Goal: Obtain resource: Obtain resource

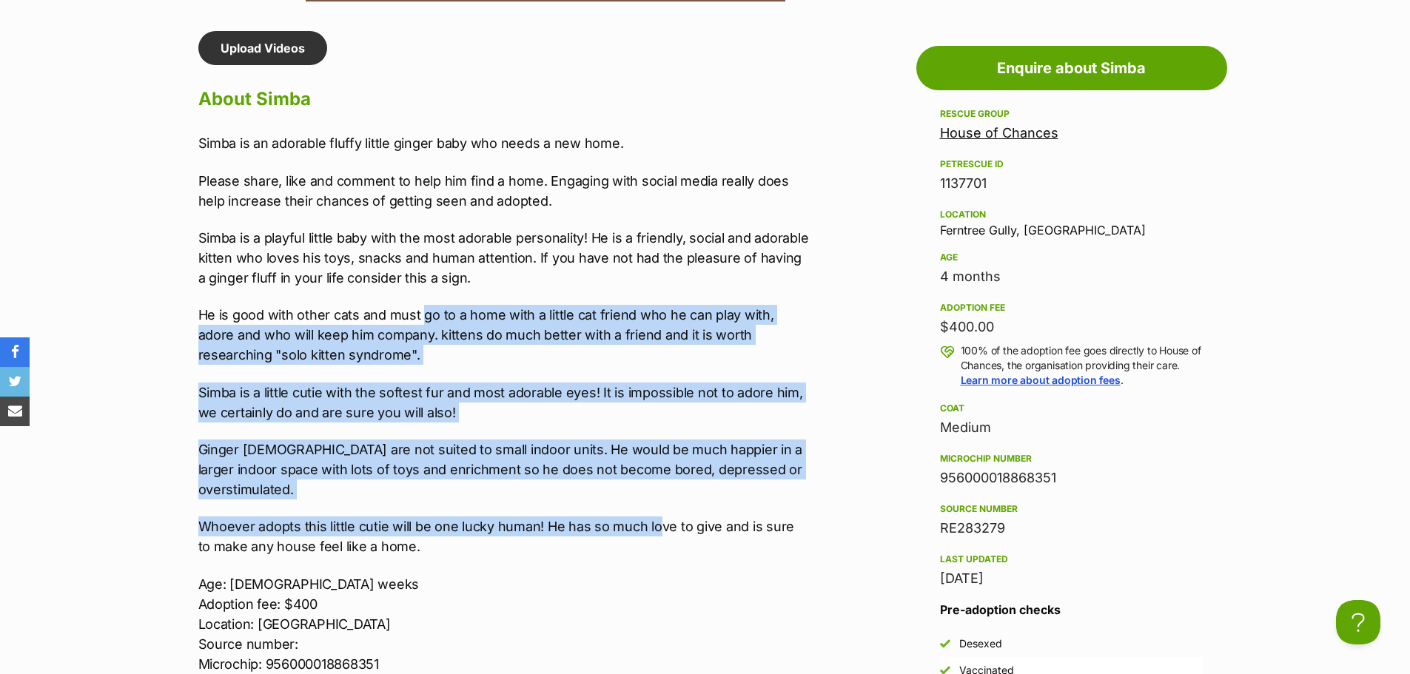
click at [422, 384] on p "Simba is a little cutie with the softest fur and most adorable eyes! It is impo…" at bounding box center [503, 403] width 611 height 40
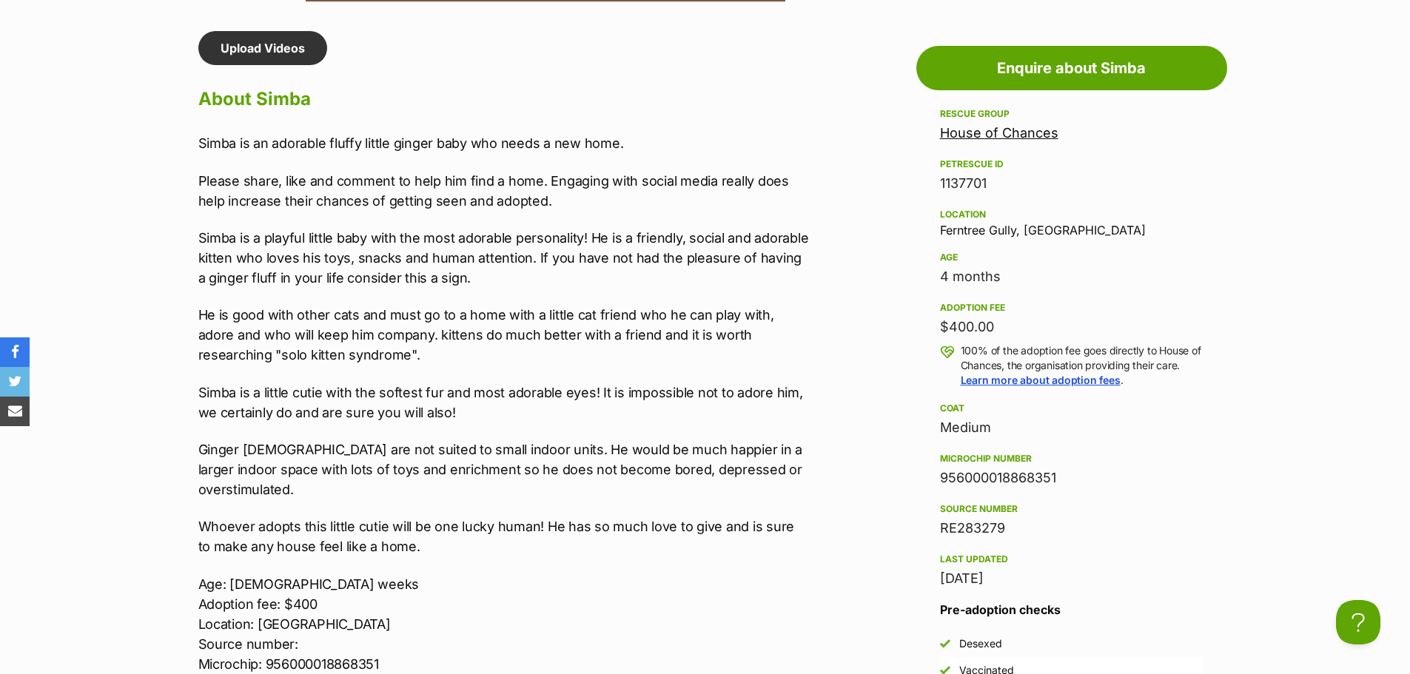
click at [437, 218] on div "Simba is an adorable fluffy little ginger baby who needs a new home. Please sha…" at bounding box center [503, 432] width 611 height 598
click at [486, 238] on p "Simba is a playful little baby with the most adorable personality! He is a frie…" at bounding box center [503, 258] width 611 height 60
click at [531, 456] on p "Ginger [DEMOGRAPHIC_DATA] are not suited to small indoor units. He would be muc…" at bounding box center [503, 470] width 611 height 60
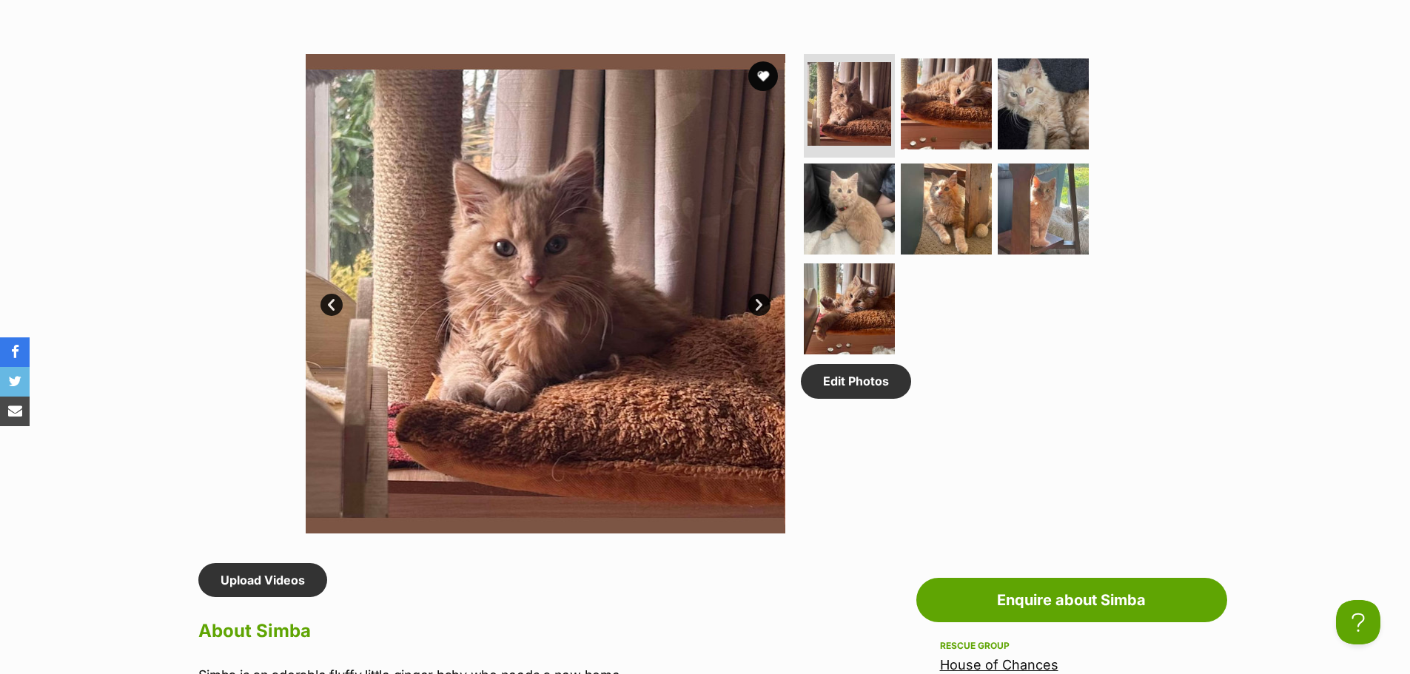
scroll to position [666, 0]
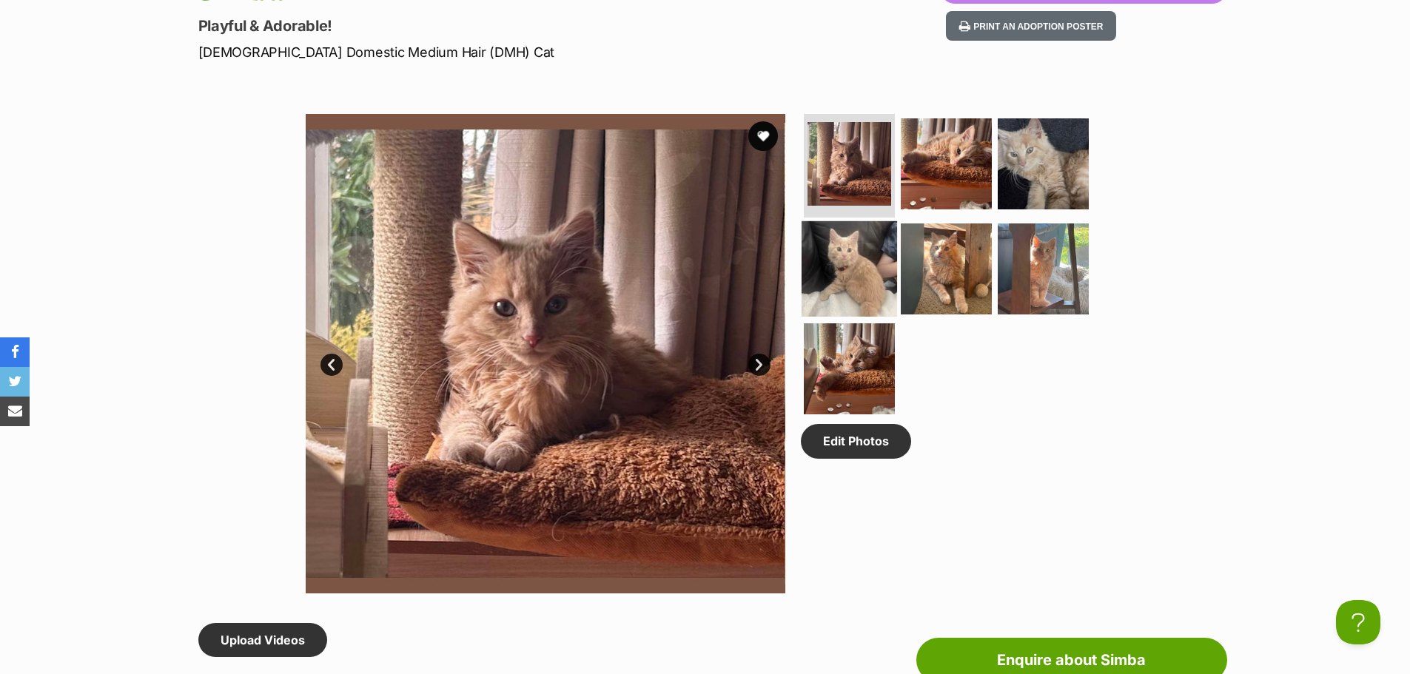
click at [877, 280] on img at bounding box center [848, 268] width 95 height 95
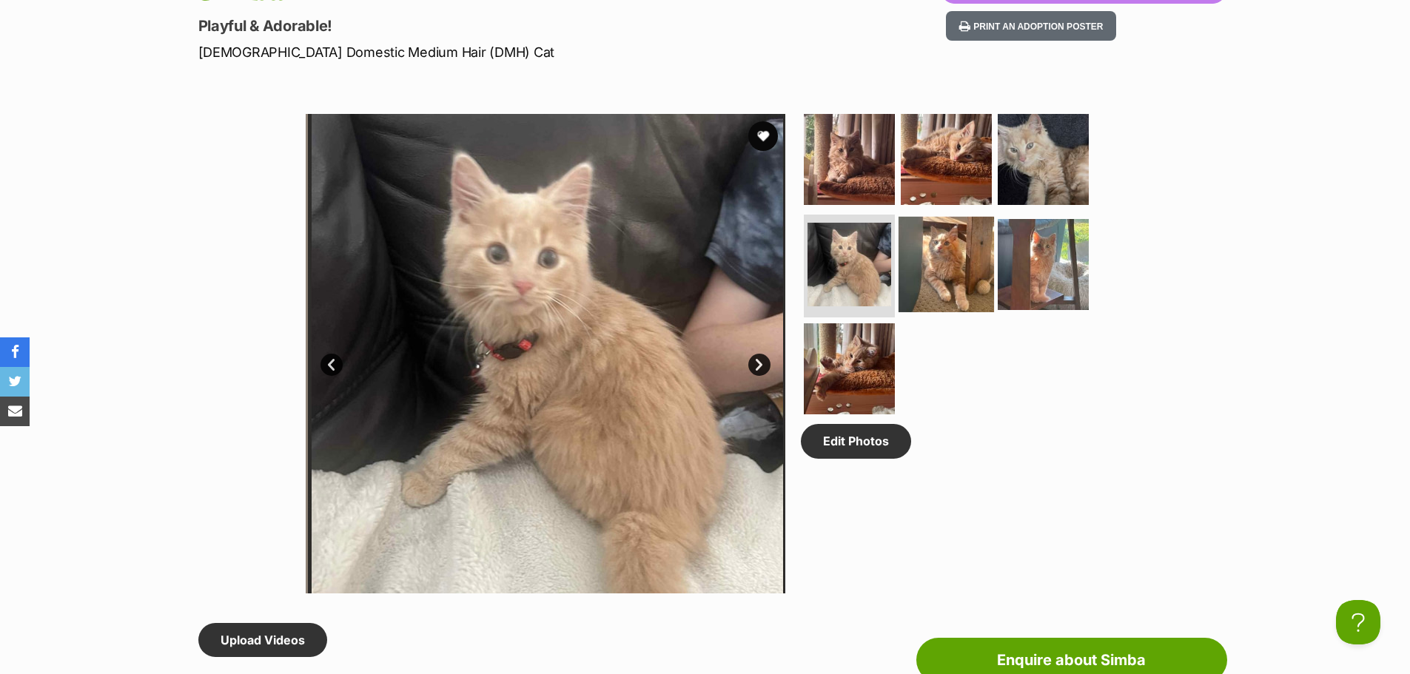
click at [935, 251] on img at bounding box center [945, 263] width 95 height 95
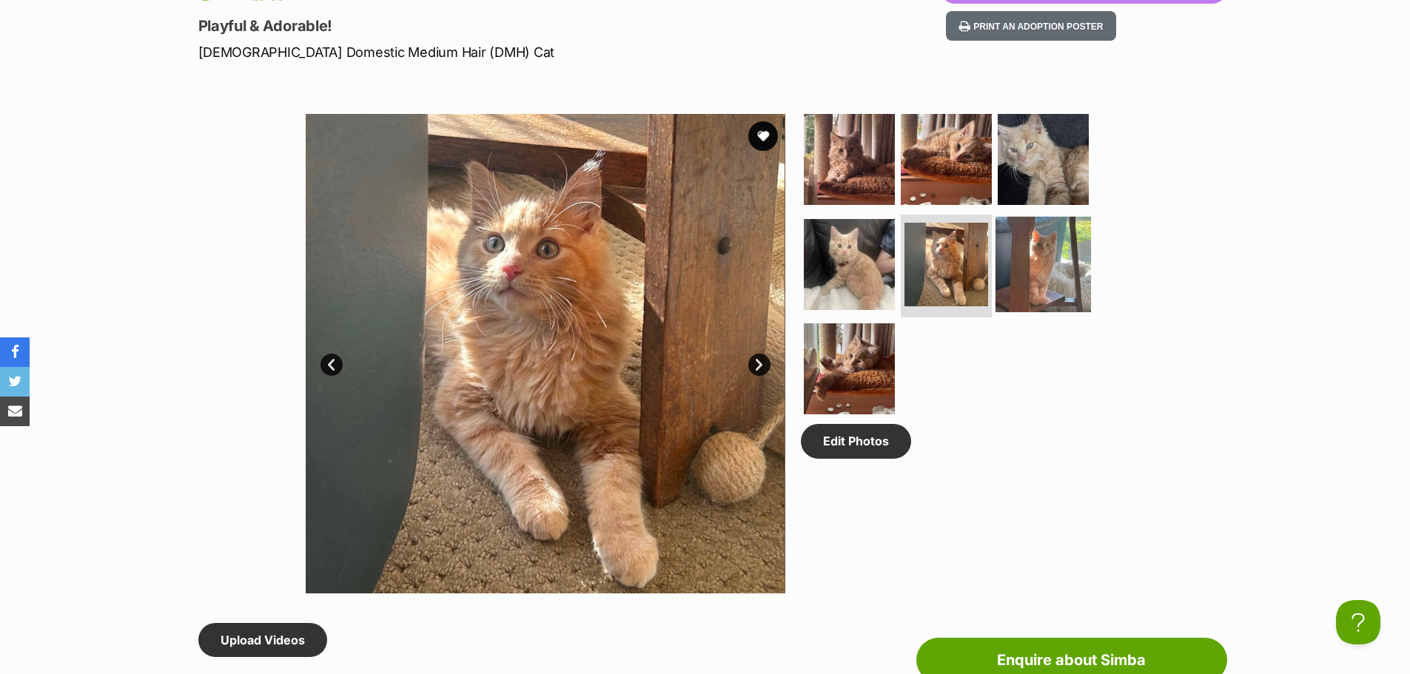
click at [1078, 246] on img at bounding box center [1042, 263] width 95 height 95
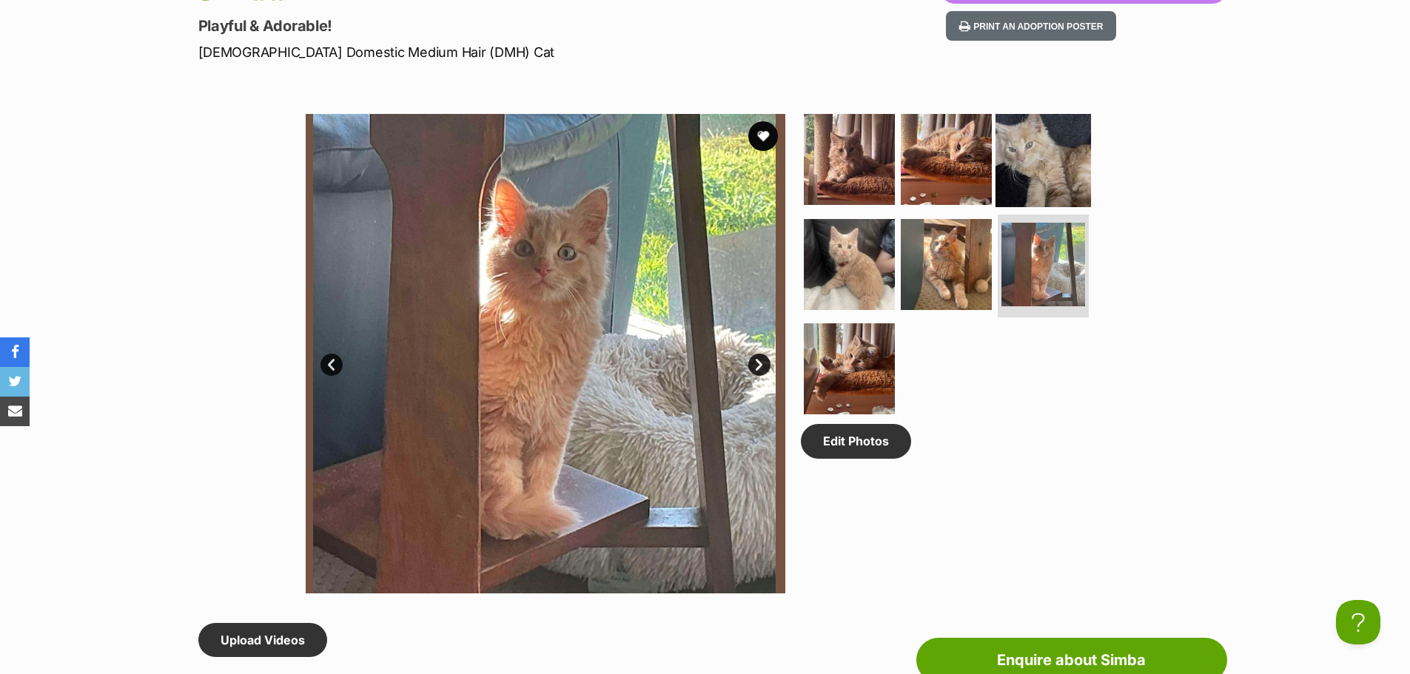
click at [1032, 153] on img at bounding box center [1042, 159] width 95 height 95
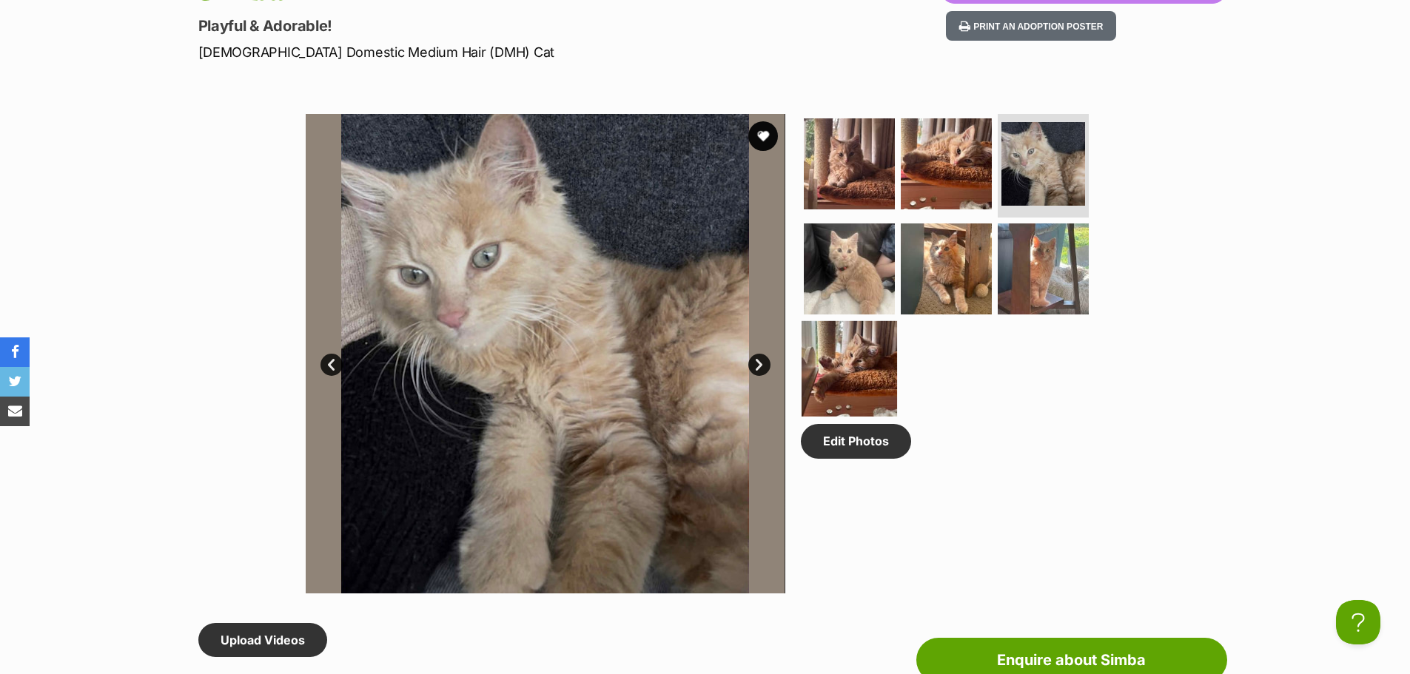
click at [843, 387] on img at bounding box center [848, 368] width 95 height 95
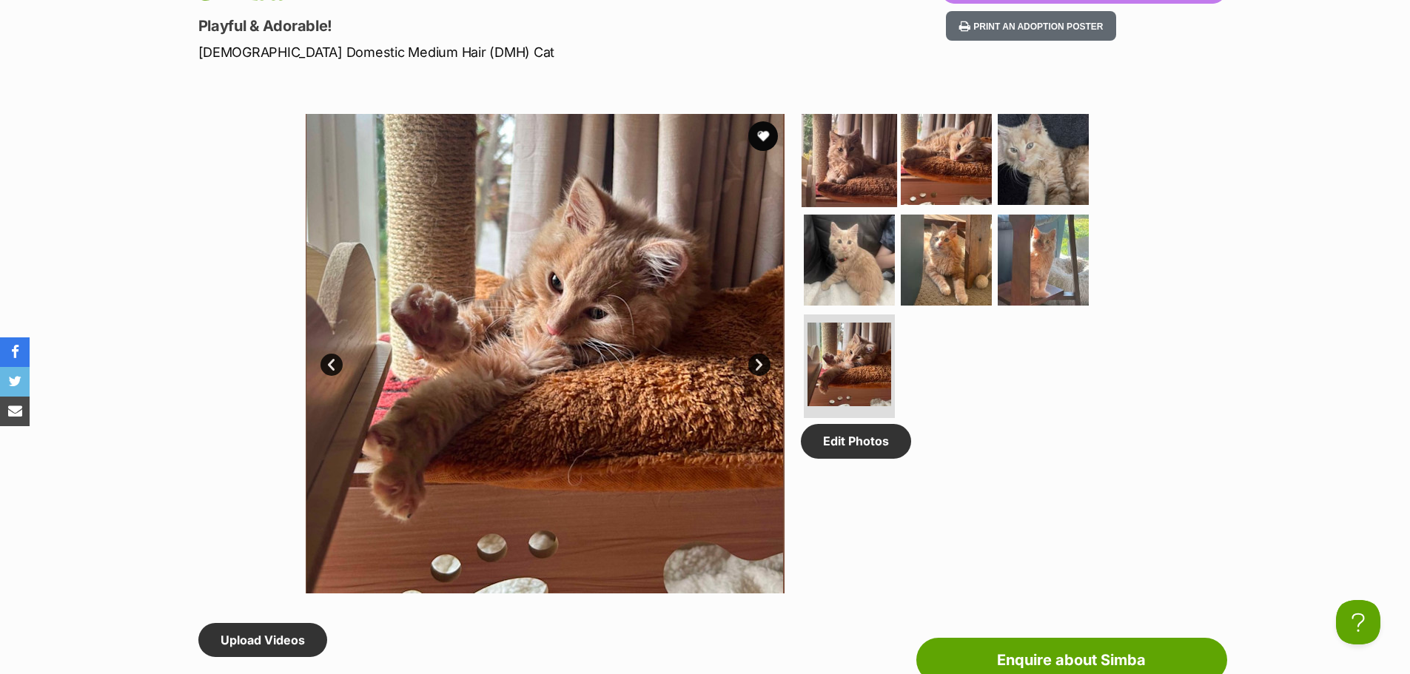
click at [861, 149] on img at bounding box center [848, 159] width 95 height 95
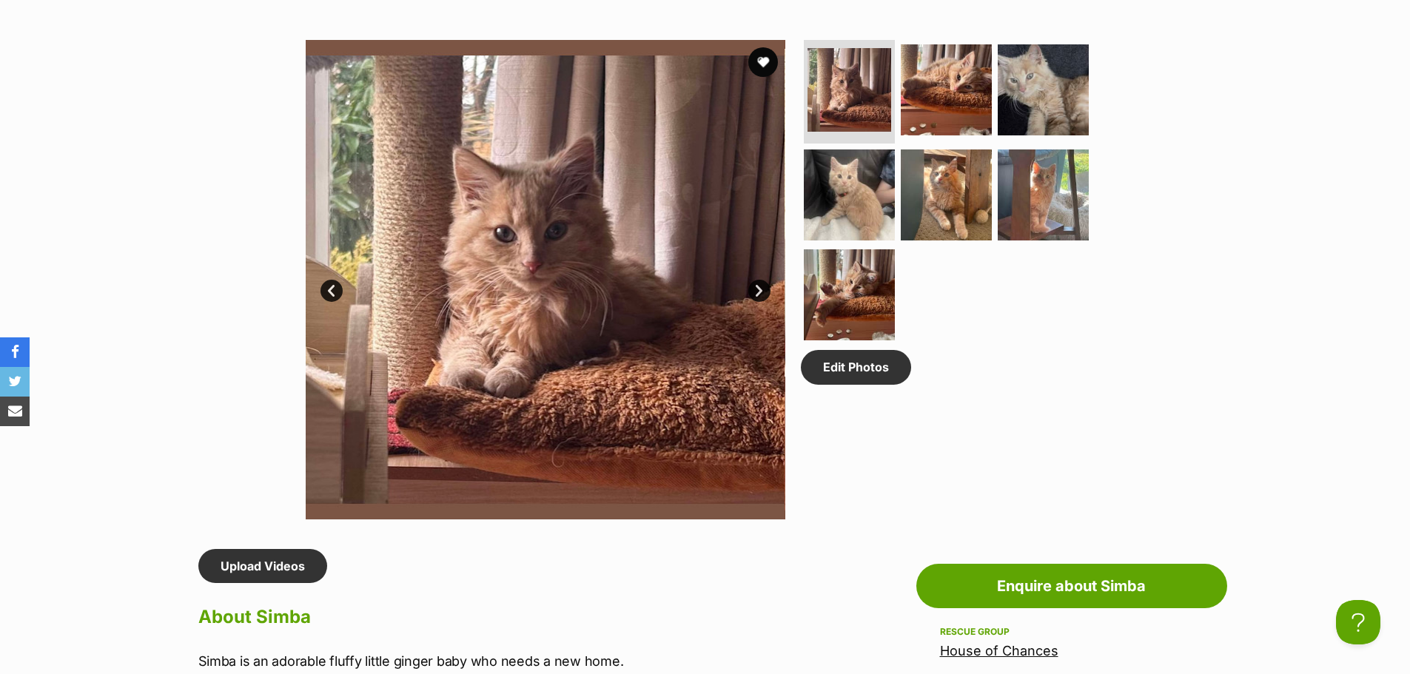
click at [1175, 393] on div "Available 1 of 7 images 1 of 7 images 1 of 7 images 1 of 7 images 1 of 7 images…" at bounding box center [705, 269] width 1410 height 502
click at [213, 304] on div "Available 1 of 7 images 1 of 7 images 1 of 7 images 1 of 7 images 1 of 7 images…" at bounding box center [705, 269] width 1410 height 502
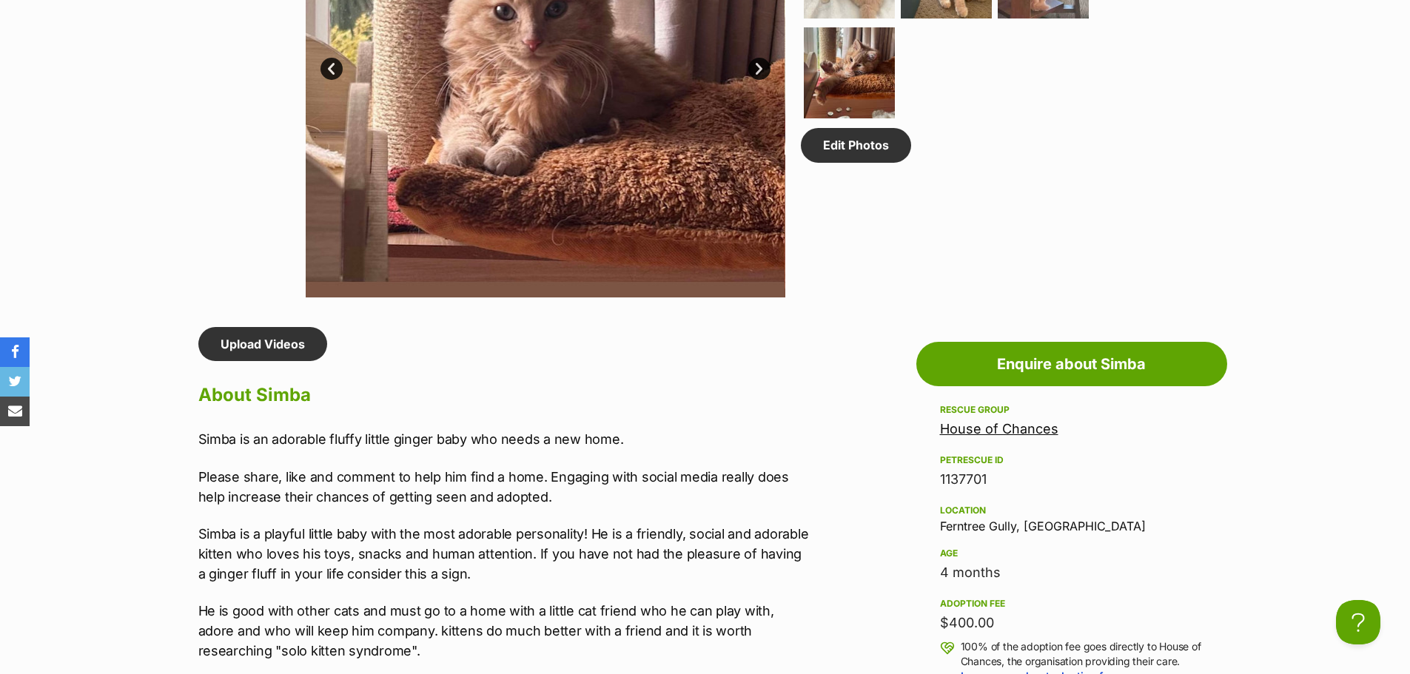
click at [455, 621] on p "He is good with other cats and must go to a home with a little cat friend who h…" at bounding box center [503, 631] width 611 height 60
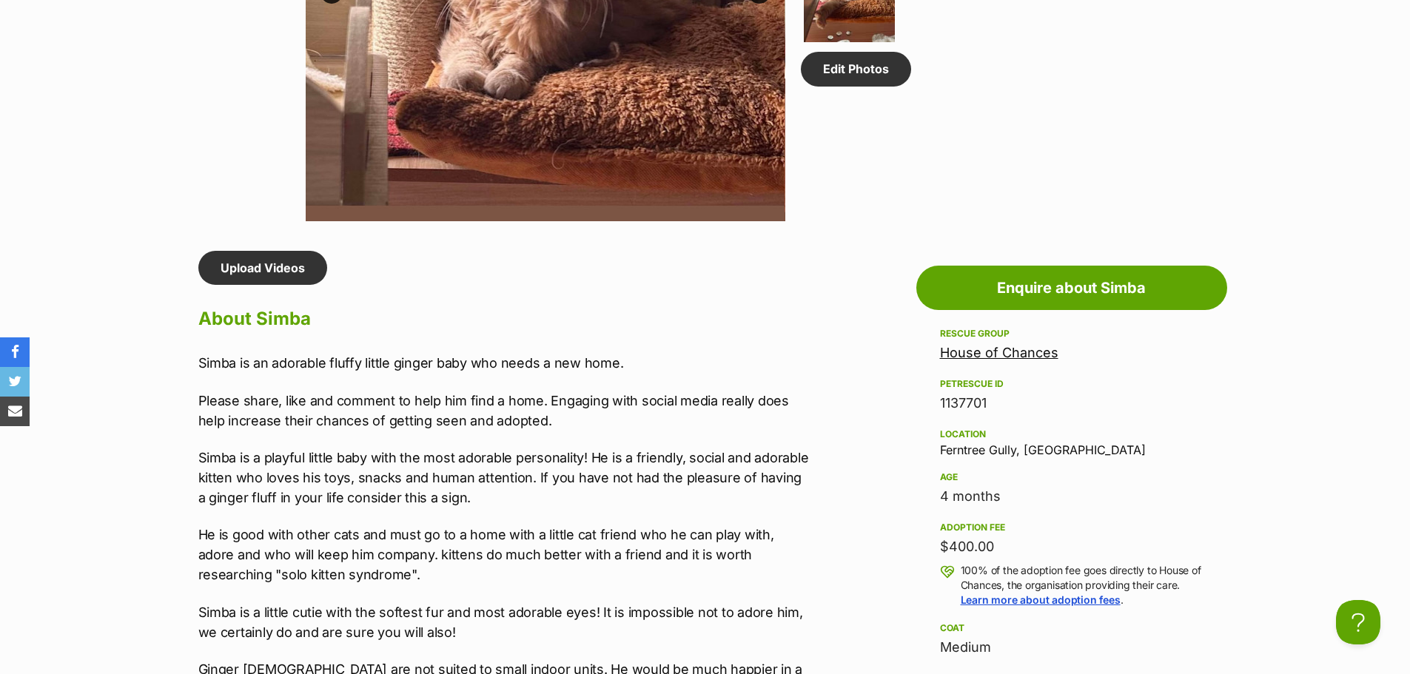
scroll to position [1110, 0]
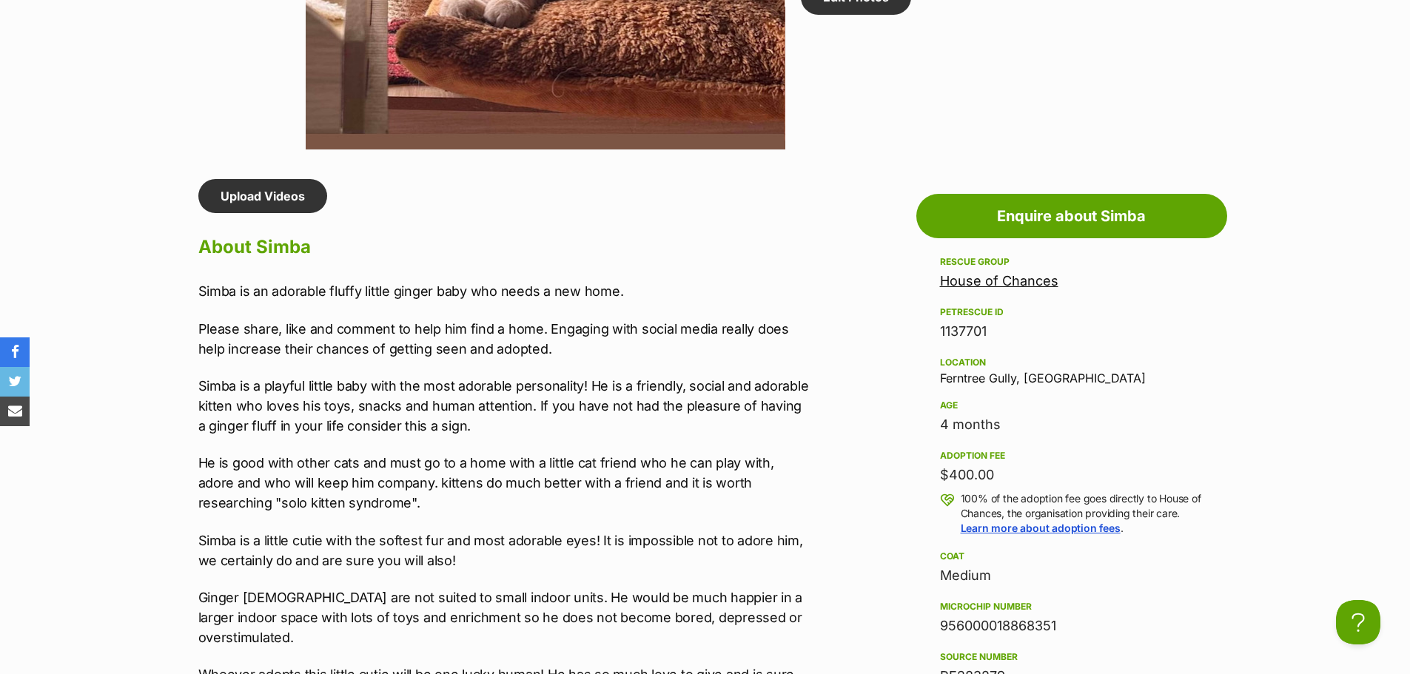
click at [508, 437] on div "Simba is an adorable fluffy little ginger baby who needs a new home. Please sha…" at bounding box center [503, 580] width 611 height 598
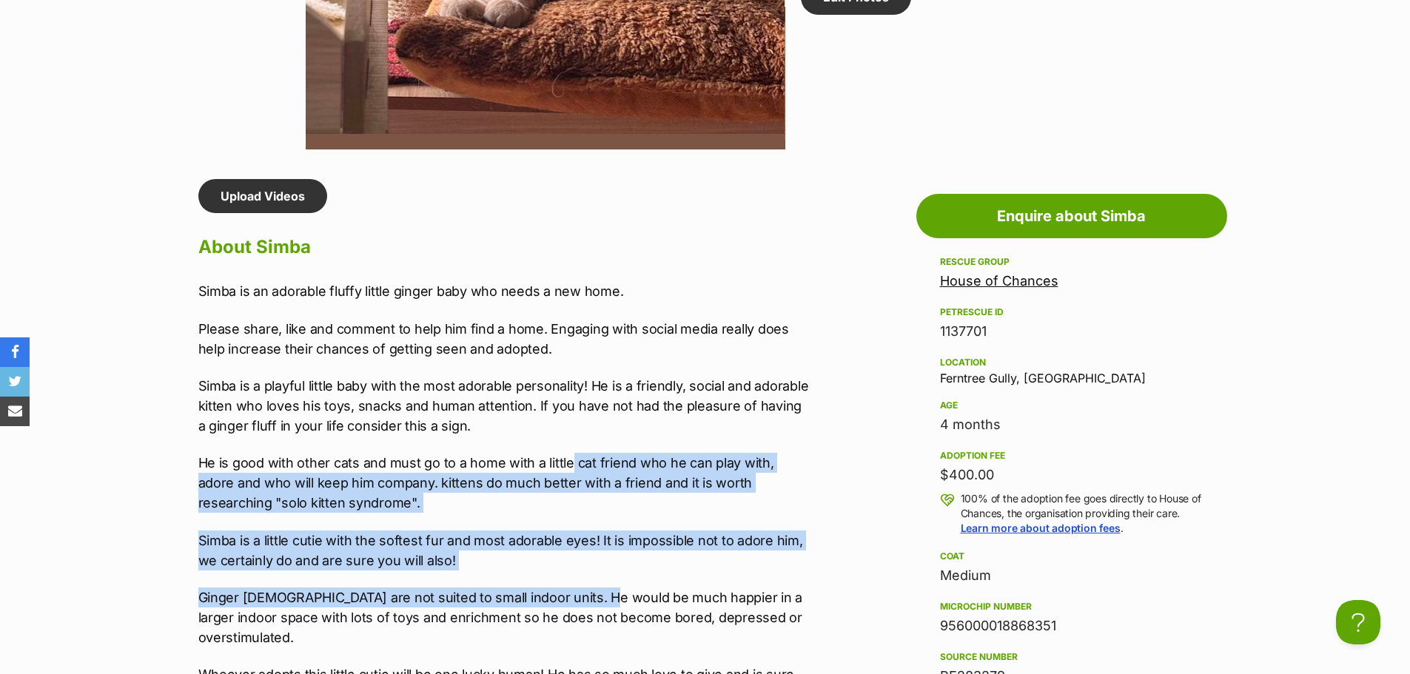
drag, startPoint x: 567, startPoint y: 456, endPoint x: 590, endPoint y: 567, distance: 113.5
click at [600, 576] on div "Simba is an adorable fluffy little ginger baby who needs a new home. Please sha…" at bounding box center [503, 580] width 611 height 598
click at [505, 511] on p "He is good with other cats and must go to a home with a little cat friend who h…" at bounding box center [503, 483] width 611 height 60
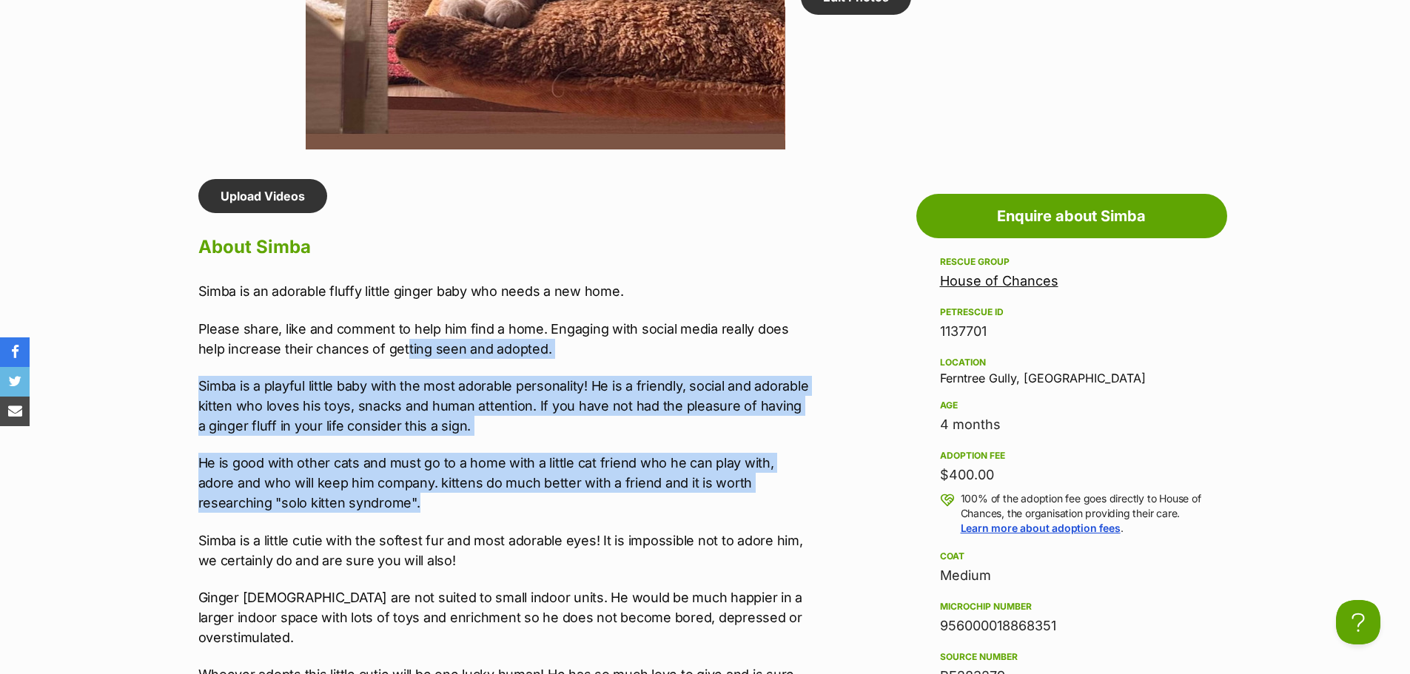
drag, startPoint x: 481, startPoint y: 505, endPoint x: 408, endPoint y: 345, distance: 176.5
click at [408, 345] on div "Simba is an adorable fluffy little ginger baby who needs a new home. Please sha…" at bounding box center [503, 580] width 611 height 598
click at [501, 485] on p "He is good with other cats and must go to a home with a little cat friend who h…" at bounding box center [503, 483] width 611 height 60
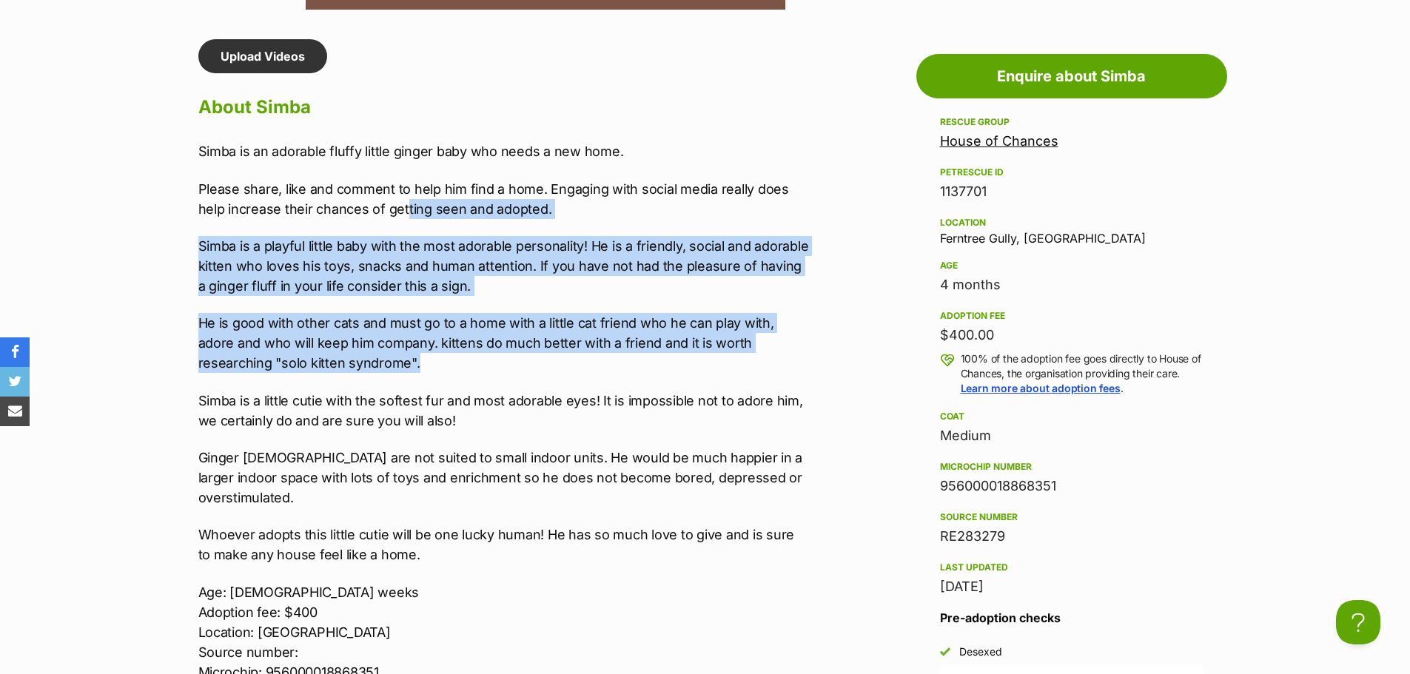
scroll to position [1406, 0]
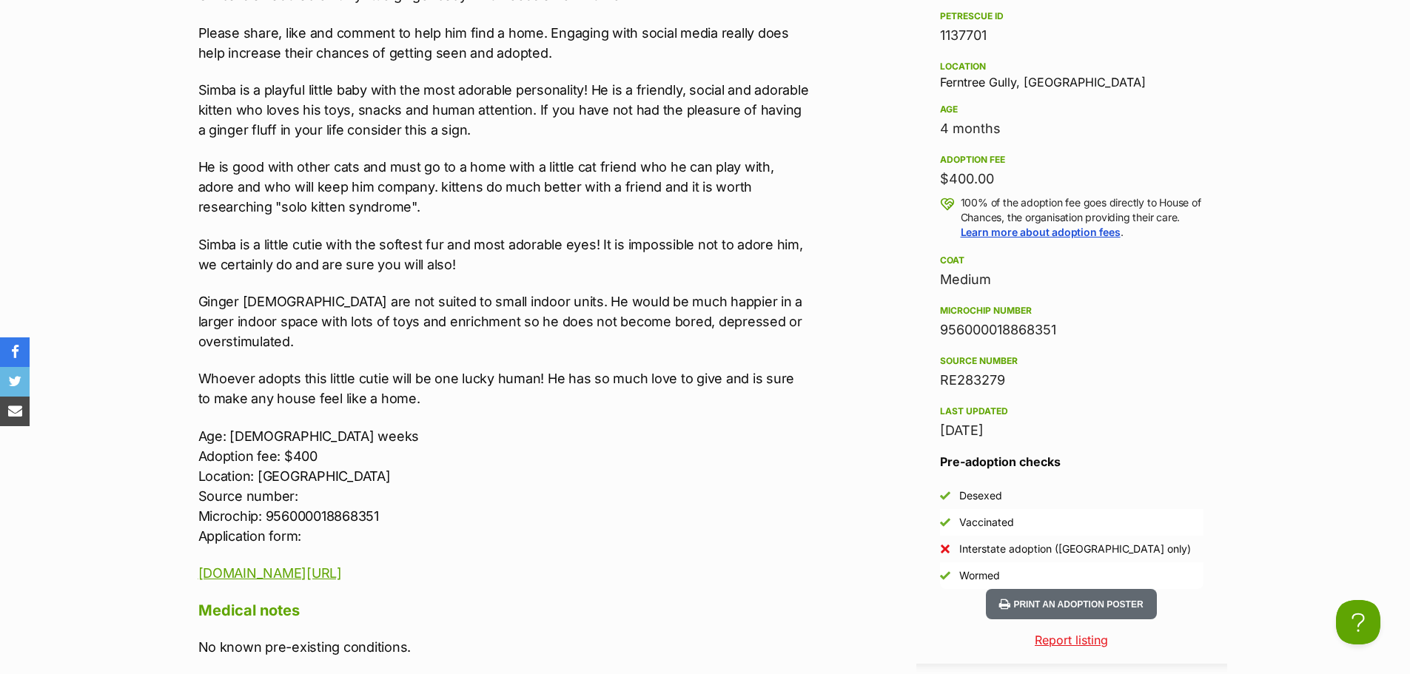
click at [557, 323] on p "Ginger [DEMOGRAPHIC_DATA] are not suited to small indoor units. He would be muc…" at bounding box center [503, 322] width 611 height 60
drag, startPoint x: 611, startPoint y: 329, endPoint x: 617, endPoint y: 357, distance: 28.0
click at [630, 358] on div "Simba is an adorable fluffy little ginger baby who needs a new home. Please sha…" at bounding box center [503, 284] width 611 height 598
click at [613, 369] on p "Whoever adopts this little cutie will be one lucky human! He has so much love t…" at bounding box center [503, 389] width 611 height 40
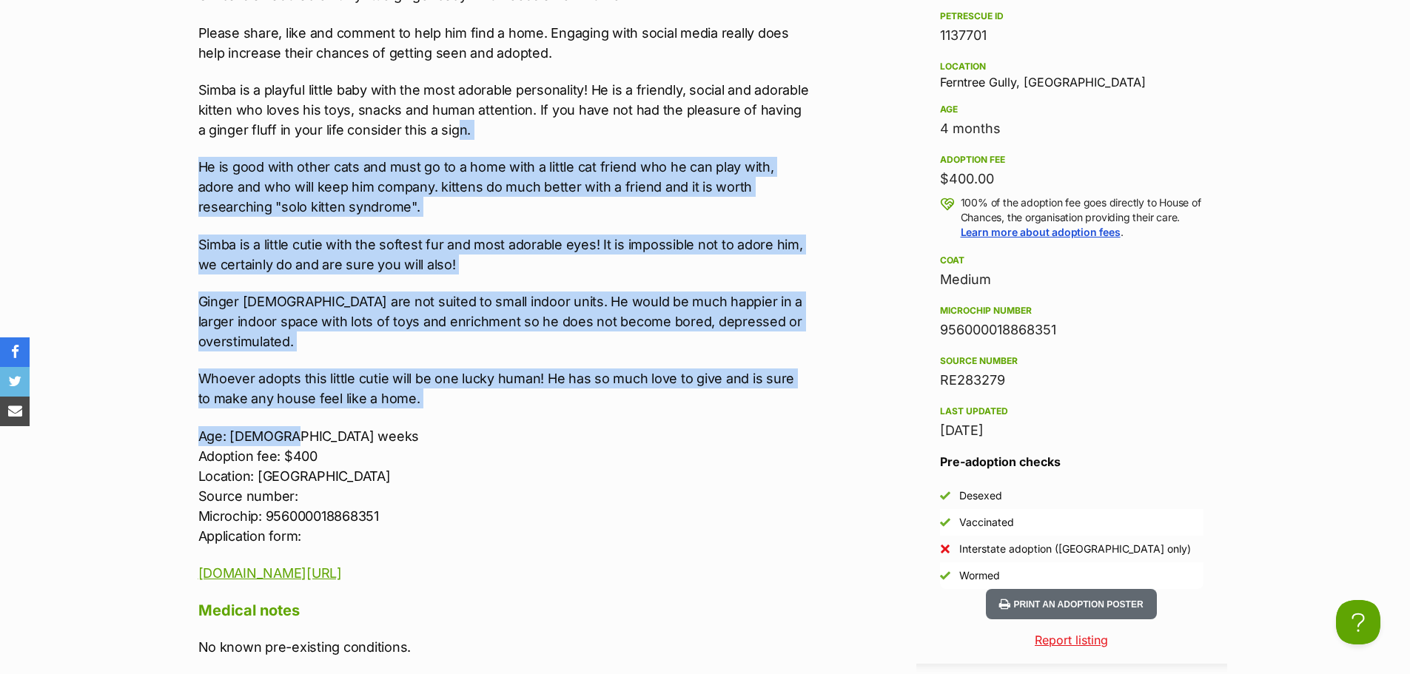
drag, startPoint x: 491, startPoint y: 423, endPoint x: 447, endPoint y: 135, distance: 290.4
click at [447, 135] on div "Simba is an adorable fluffy little ginger baby who needs a new home. Please sha…" at bounding box center [503, 284] width 611 height 598
drag, startPoint x: 471, startPoint y: 178, endPoint x: 480, endPoint y: 182, distance: 9.6
click at [472, 180] on p "He is good with other cats and must go to a home with a little cat friend who h…" at bounding box center [503, 187] width 611 height 60
click at [603, 292] on p "Ginger [DEMOGRAPHIC_DATA] are not suited to small indoor units. He would be muc…" at bounding box center [503, 322] width 611 height 60
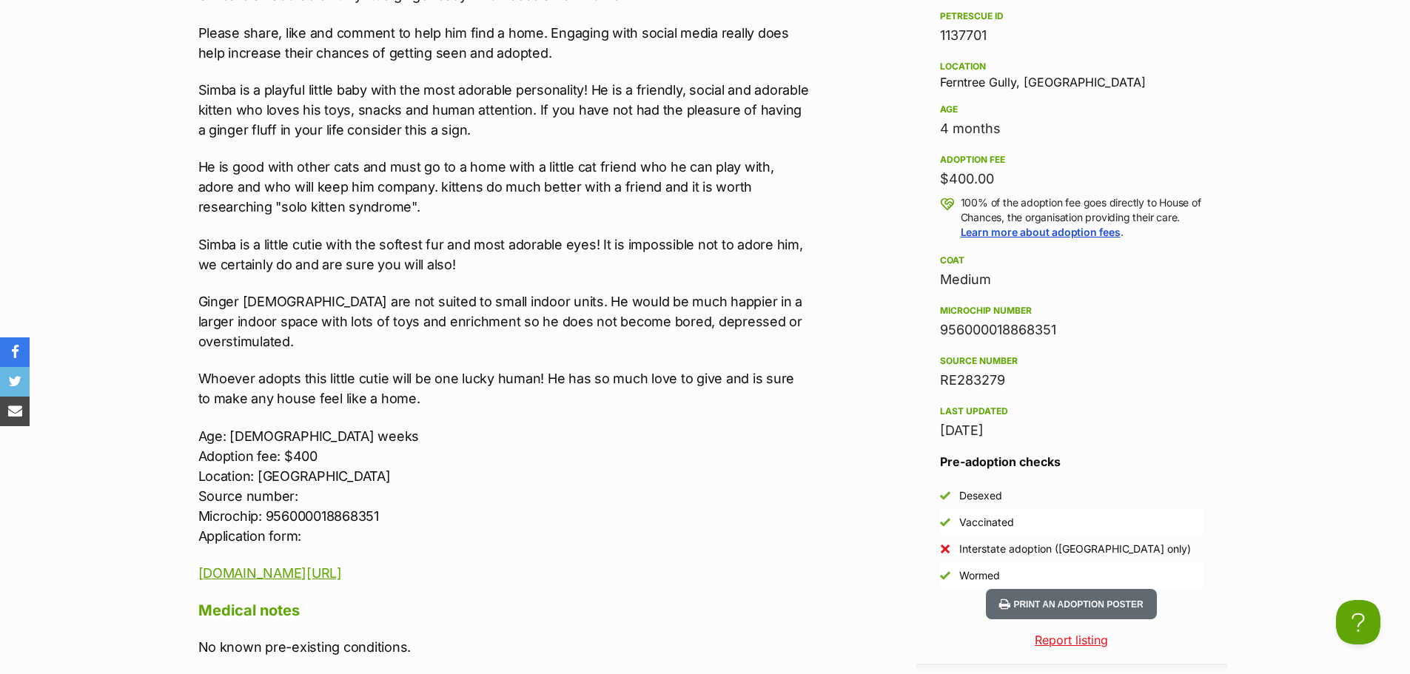
click at [602, 250] on p "Simba is a little cutie with the softest fur and most adorable eyes! It is impo…" at bounding box center [503, 255] width 611 height 40
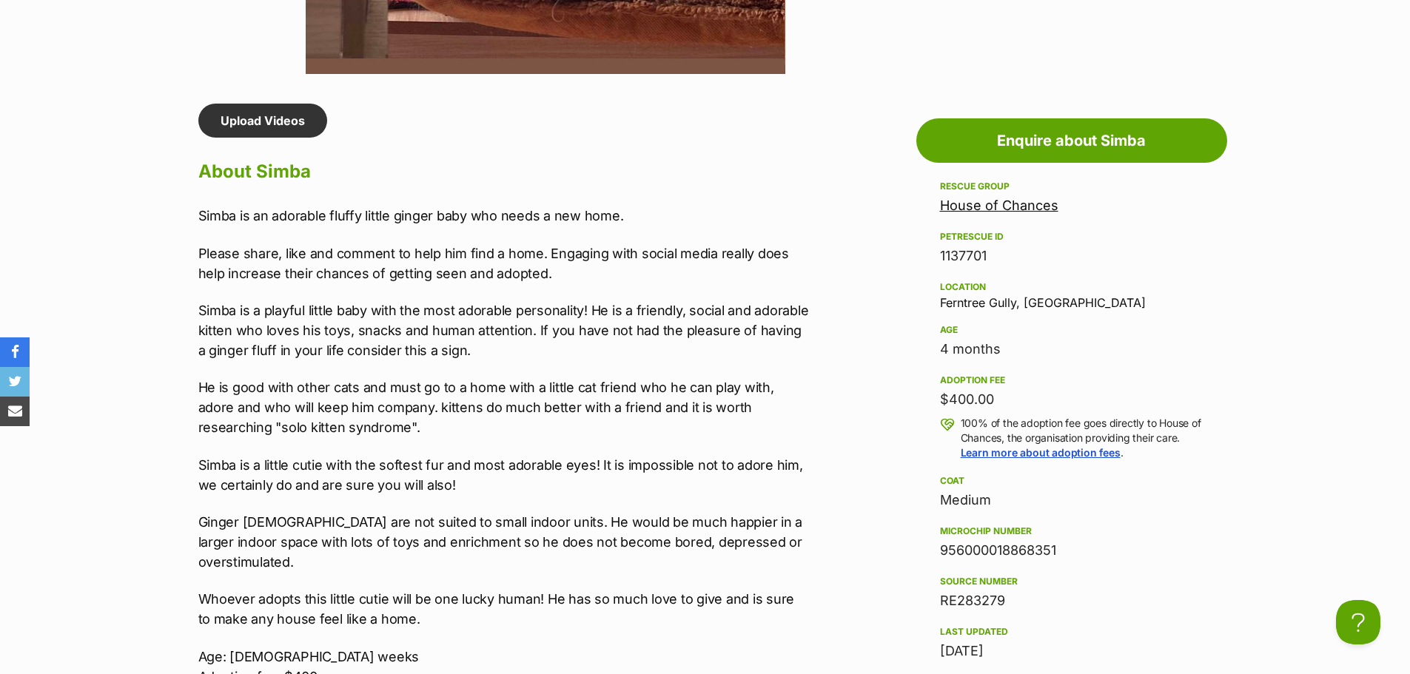
scroll to position [1036, 0]
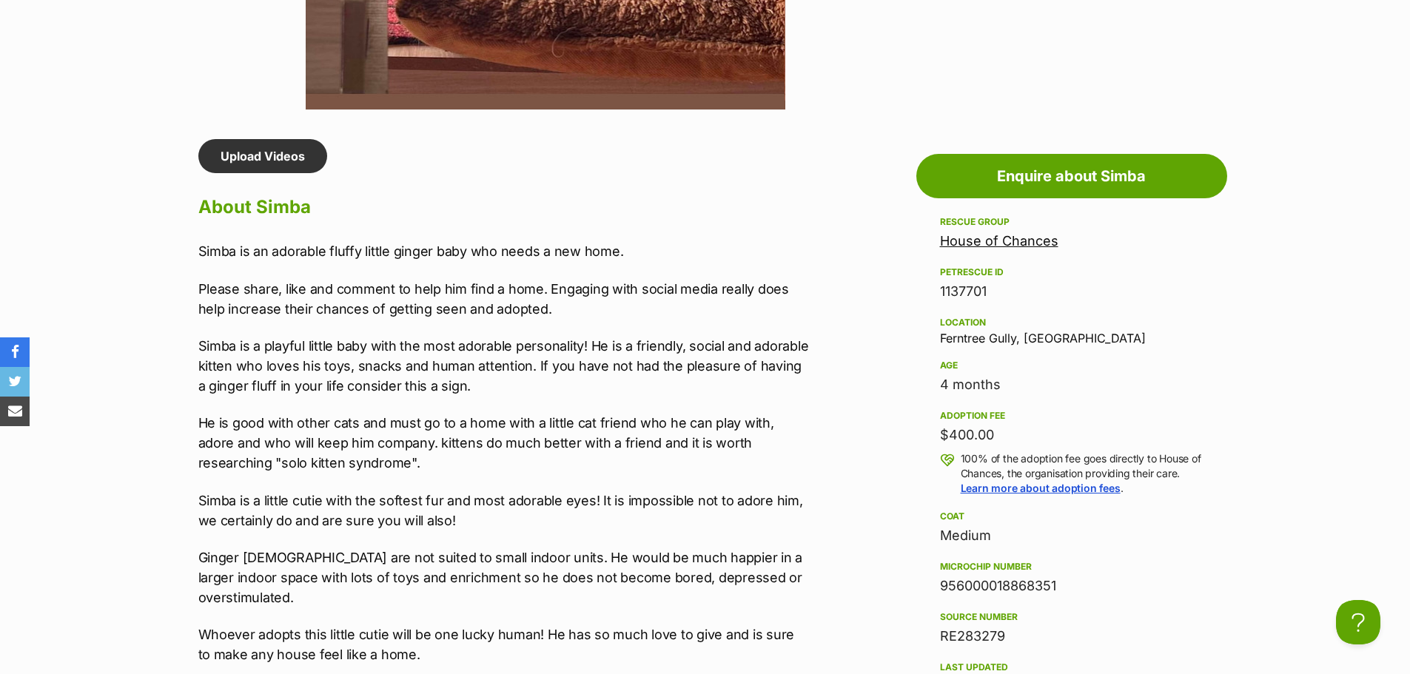
scroll to position [1258, 0]
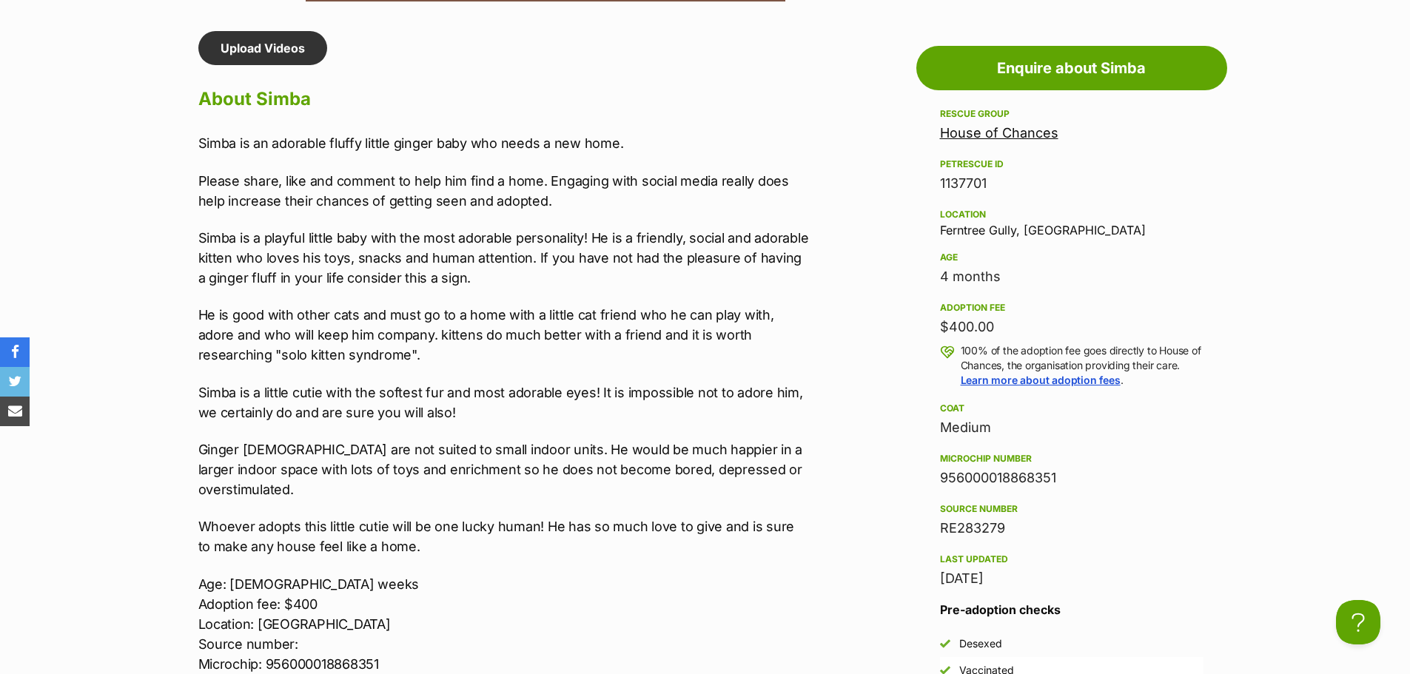
click at [553, 362] on p "He is good with other cats and must go to a home with a little cat friend who h…" at bounding box center [503, 335] width 611 height 60
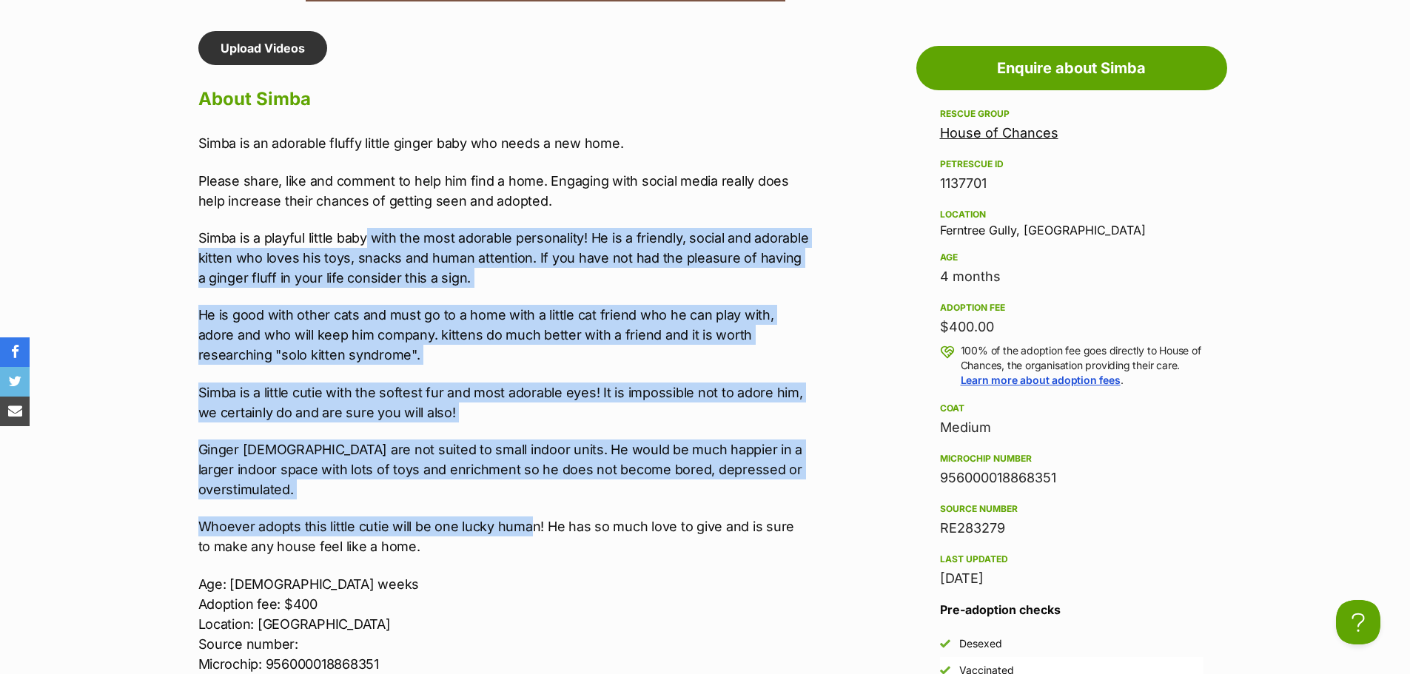
drag, startPoint x: 532, startPoint y: 496, endPoint x: 526, endPoint y: 407, distance: 89.0
click at [367, 243] on div "Simba is an adorable fluffy little ginger baby who needs a new home. Please sha…" at bounding box center [503, 432] width 611 height 598
click at [536, 417] on p "Simba is a little cutie with the softest fur and most adorable eyes! It is impo…" at bounding box center [503, 403] width 611 height 40
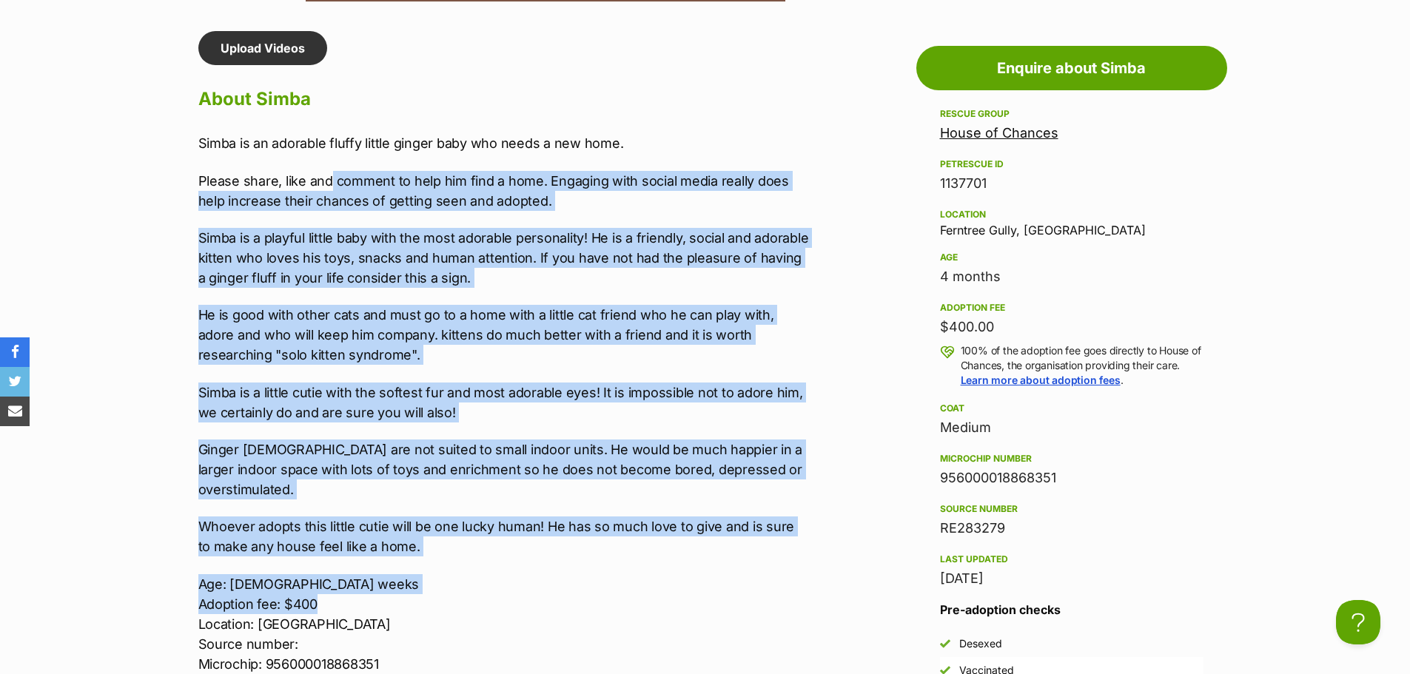
drag, startPoint x: 535, startPoint y: 576, endPoint x: 331, endPoint y: 188, distance: 438.2
click at [329, 188] on div "Simba is an adorable fluffy little ginger baby who needs a new home. Please sha…" at bounding box center [503, 432] width 611 height 598
drag, startPoint x: 452, startPoint y: 209, endPoint x: 601, endPoint y: 495, distance: 322.0
click at [601, 495] on div "Upload Videos About Simba [PERSON_NAME] is an adorable fluffy little ginger bab…" at bounding box center [503, 509] width 611 height 956
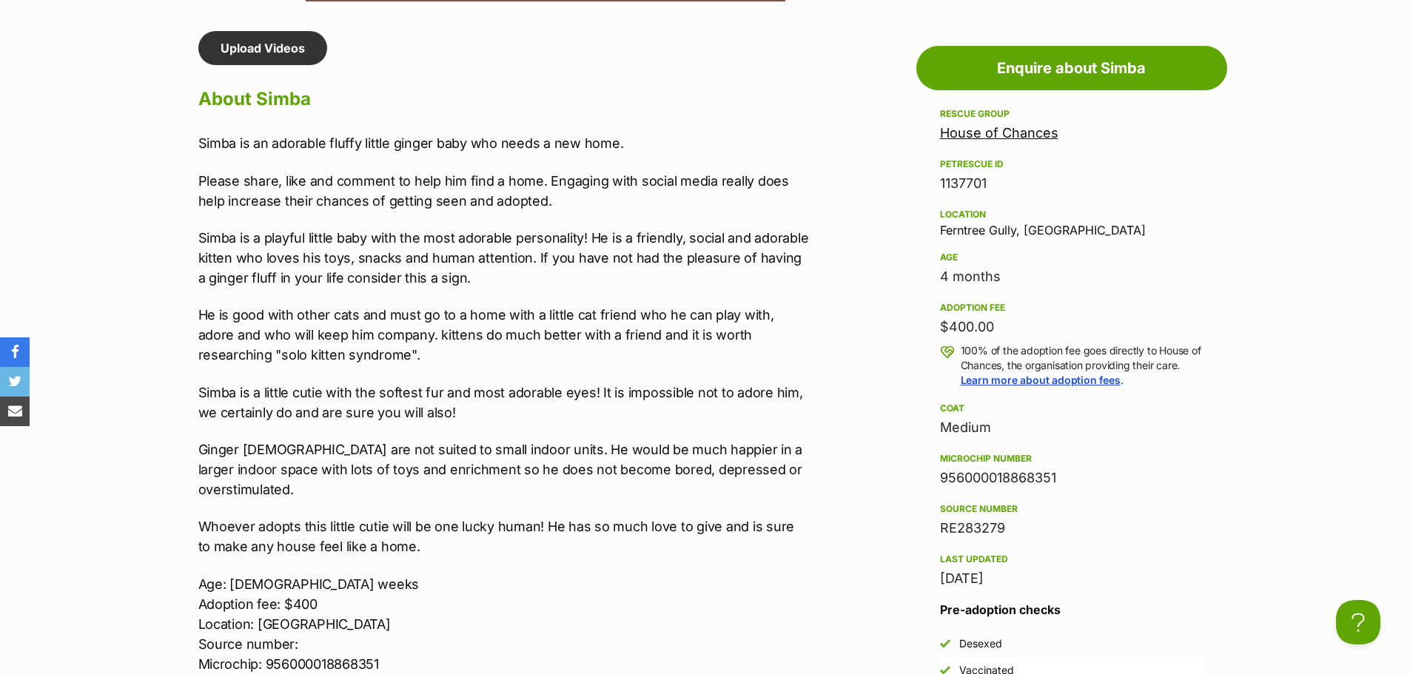
drag, startPoint x: 597, startPoint y: 519, endPoint x: 508, endPoint y: 536, distance: 91.1
click at [596, 521] on p "Whoever adopts this little cutie will be one lucky human! He has so much love t…" at bounding box center [503, 536] width 611 height 40
drag, startPoint x: 472, startPoint y: 525, endPoint x: 457, endPoint y: 475, distance: 52.0
click at [467, 516] on p "Whoever adopts this little cutie will be one lucky human! He has so much love t…" at bounding box center [503, 536] width 611 height 40
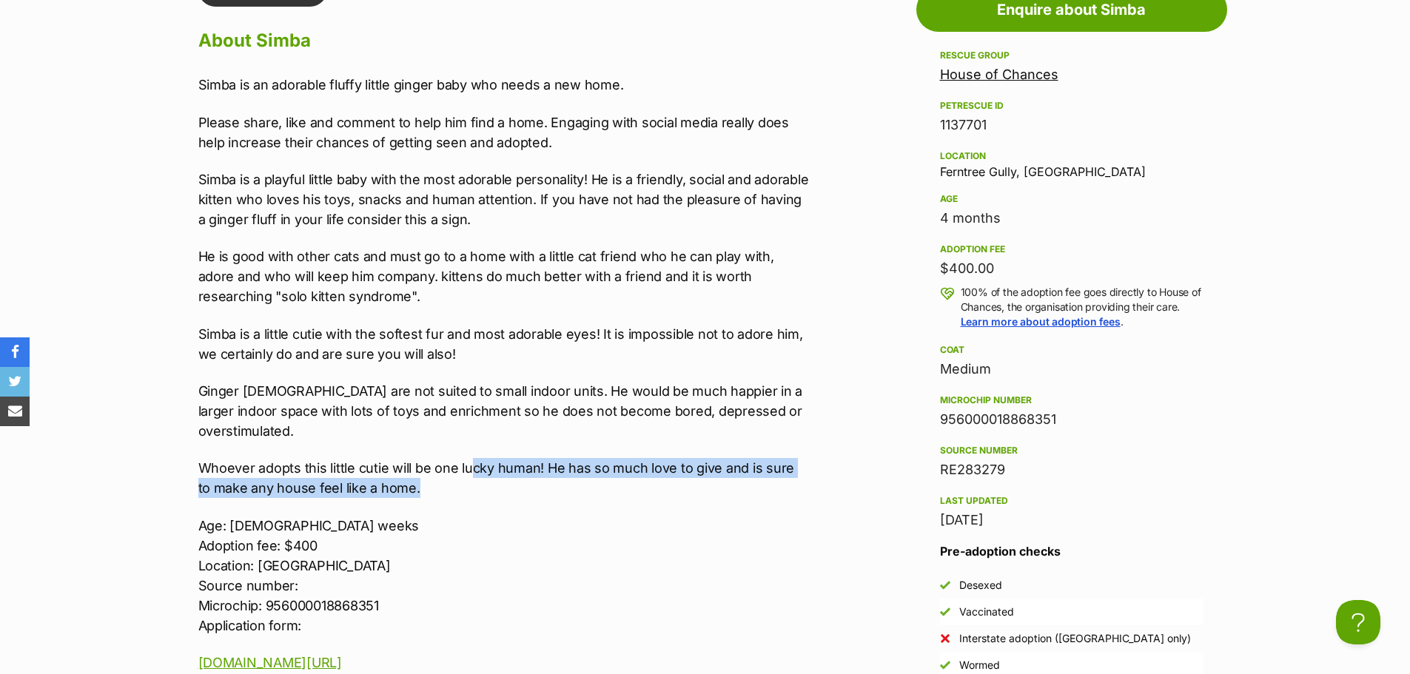
scroll to position [1406, 0]
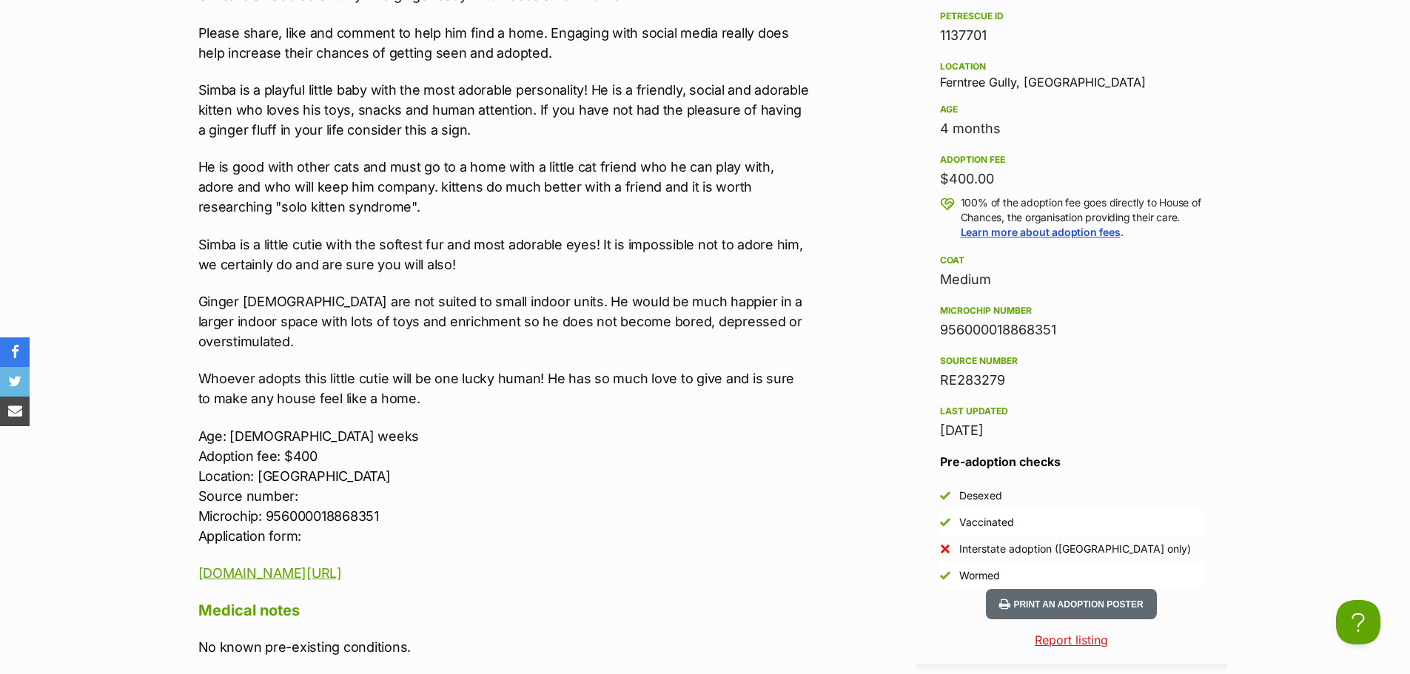
click at [460, 326] on p "Ginger [DEMOGRAPHIC_DATA] are not suited to small indoor units. He would be muc…" at bounding box center [503, 322] width 611 height 60
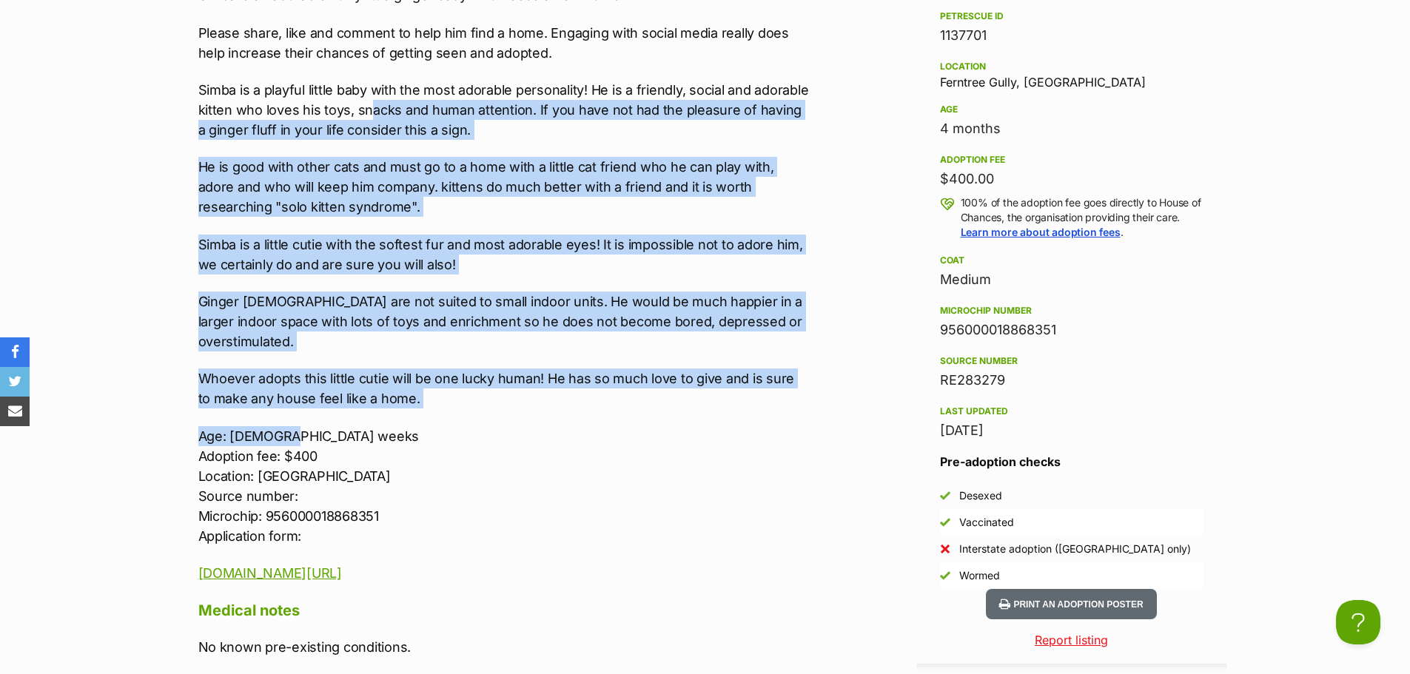
drag, startPoint x: 588, startPoint y: 415, endPoint x: 376, endPoint y: 75, distance: 400.2
click at [368, 100] on div "Simba is an adorable fluffy little ginger baby who needs a new home. Please sha…" at bounding box center [503, 284] width 611 height 598
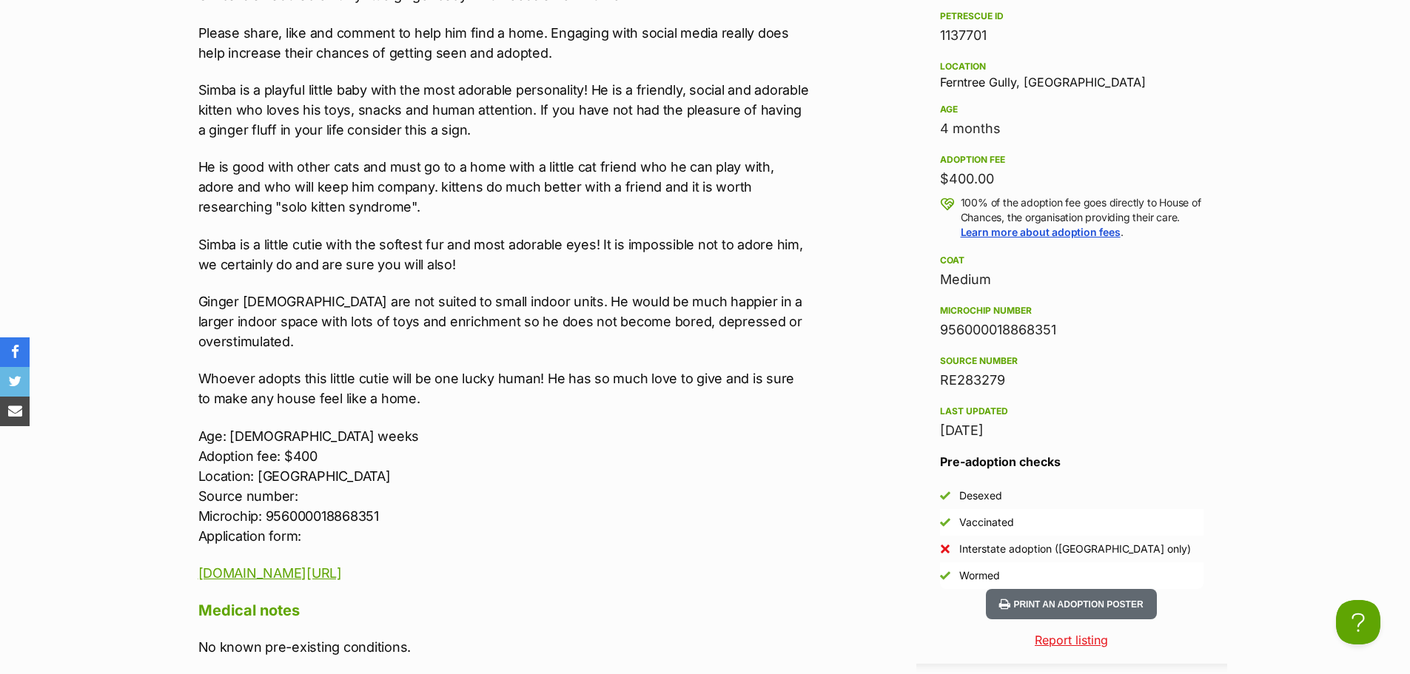
click at [454, 69] on div "Simba is an adorable fluffy little ginger baby who needs a new home. Please sha…" at bounding box center [503, 284] width 611 height 598
click at [664, 306] on p "Ginger [DEMOGRAPHIC_DATA] are not suited to small indoor units. He would be muc…" at bounding box center [503, 322] width 611 height 60
click at [498, 369] on p "Whoever adopts this little cutie will be one lucky human! He has so much love t…" at bounding box center [503, 389] width 611 height 40
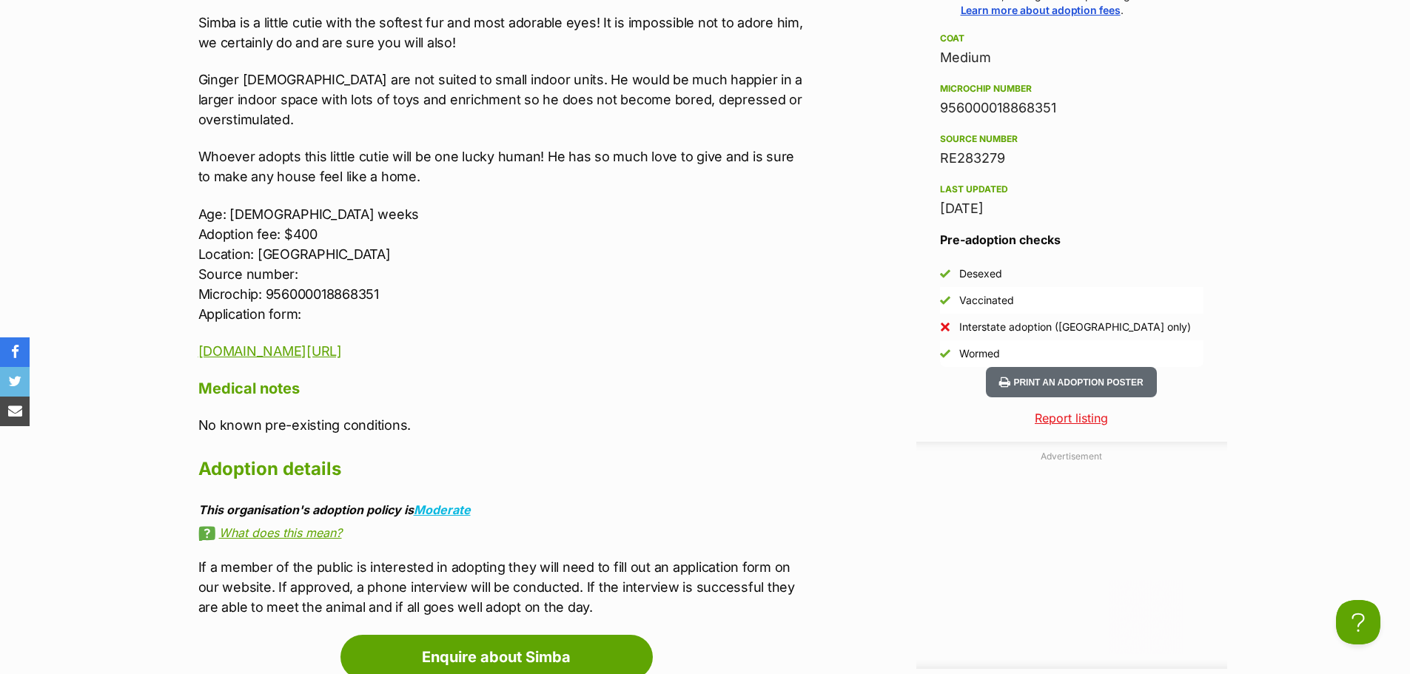
click at [594, 341] on p "[DOMAIN_NAME][URL]" at bounding box center [503, 351] width 611 height 20
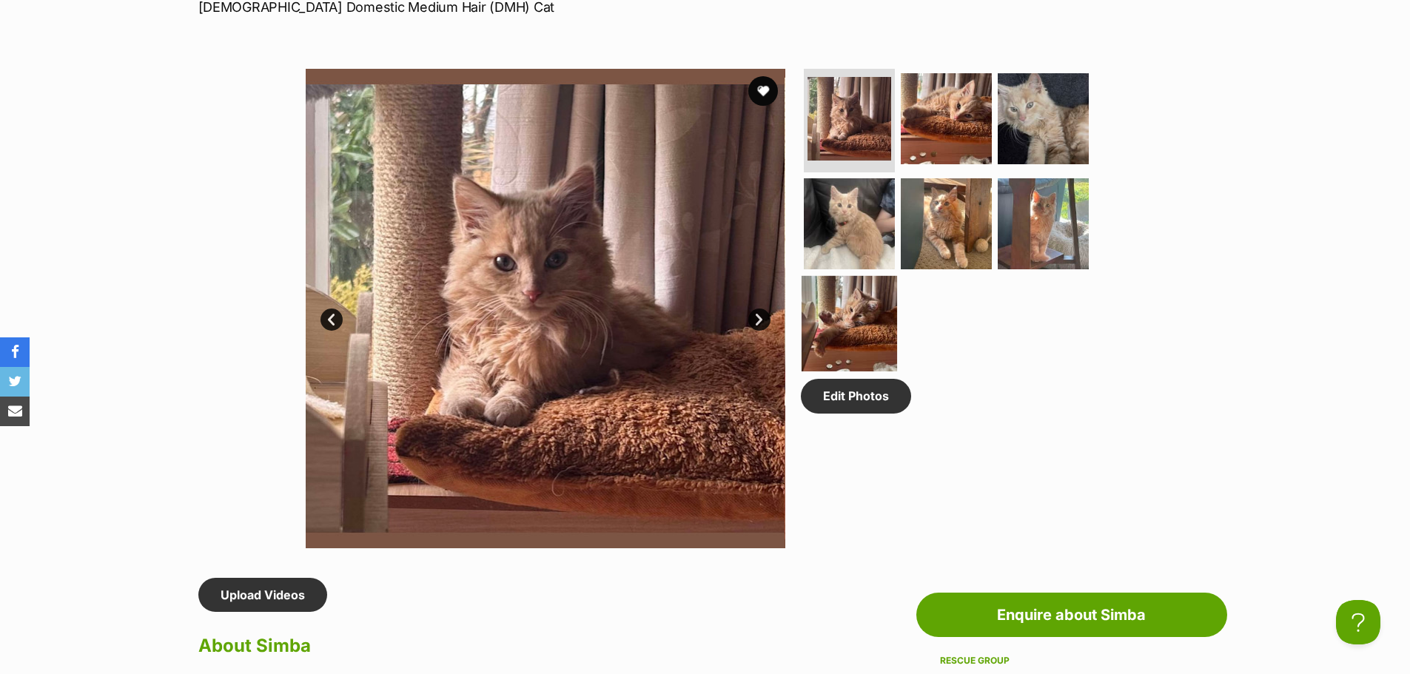
scroll to position [592, 0]
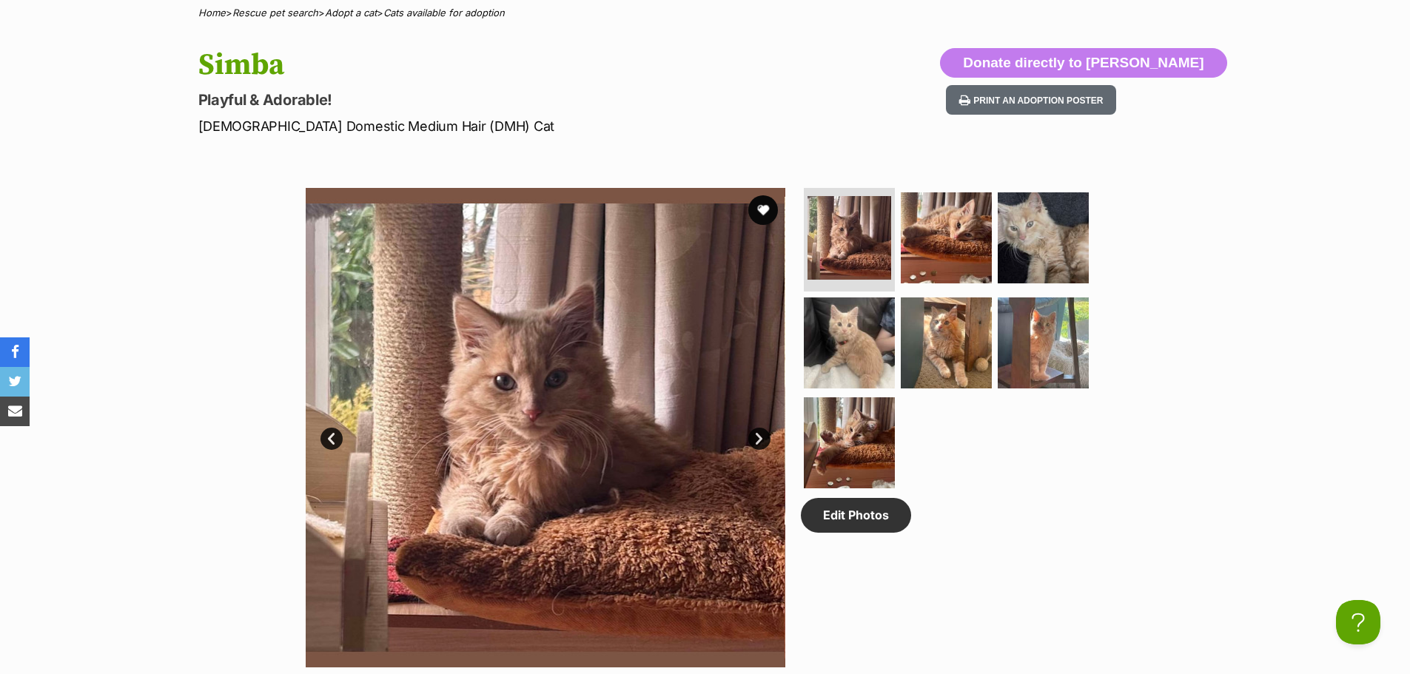
click at [1379, 327] on div "Available 1 of 7 images 1 of 7 images 1 of 7 images 1 of 7 images 1 of 7 images…" at bounding box center [705, 417] width 1410 height 502
click at [187, 428] on div "Available 1 of 7 images 1 of 7 images 1 of 7 images 1 of 7 images 1 of 7 images…" at bounding box center [705, 417] width 1410 height 502
drag, startPoint x: 181, startPoint y: 320, endPoint x: 194, endPoint y: 329, distance: 15.4
click at [185, 324] on div "Available 1 of 7 images 1 of 7 images 1 of 7 images 1 of 7 images 1 of 7 images…" at bounding box center [705, 417] width 1410 height 502
click at [179, 326] on div "Available 1 of 7 images 1 of 7 images 1 of 7 images 1 of 7 images 1 of 7 images…" at bounding box center [705, 417] width 1410 height 502
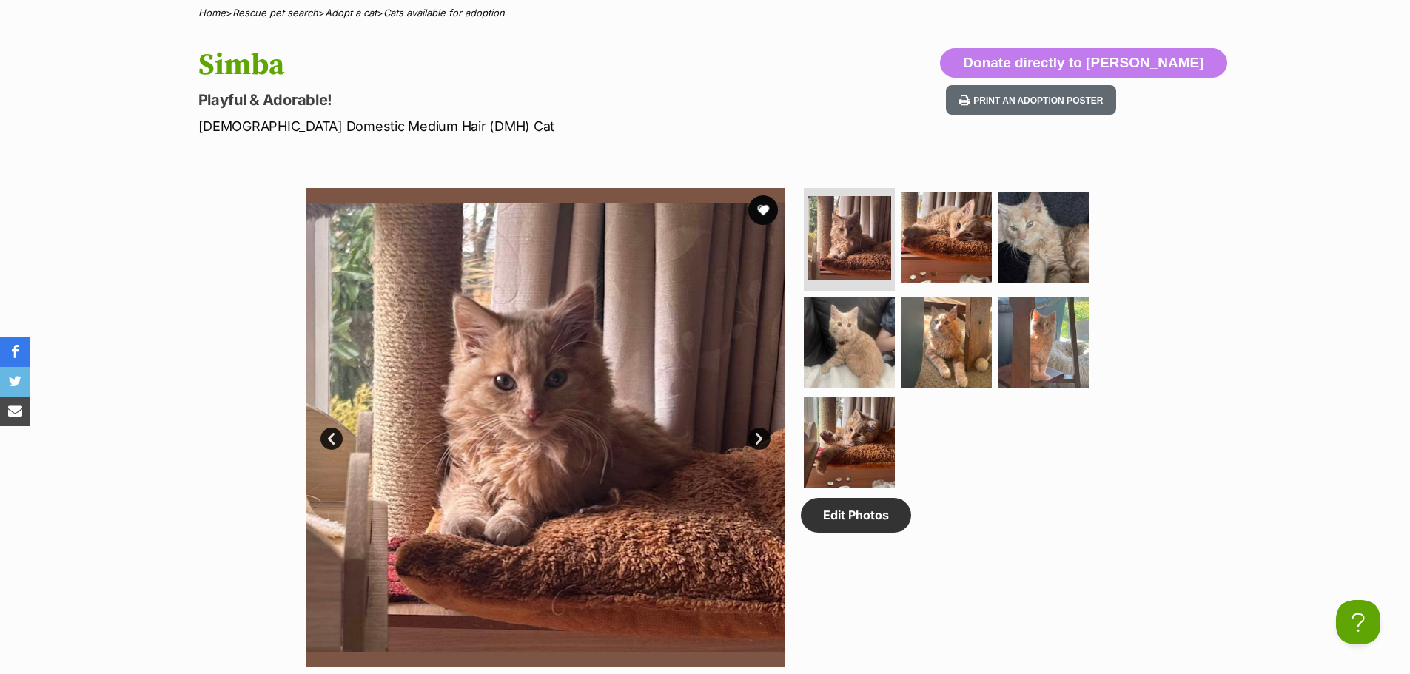
click at [1275, 258] on div "Available 1 of 7 images 1 of 7 images 1 of 7 images 1 of 7 images 1 of 7 images…" at bounding box center [705, 417] width 1410 height 502
click at [1163, 434] on div "Available 1 of 7 images 1 of 7 images 1 of 7 images 1 of 7 images 1 of 7 images…" at bounding box center [705, 417] width 1410 height 502
drag, startPoint x: 1144, startPoint y: 554, endPoint x: 1037, endPoint y: 1, distance: 563.1
click at [1140, 536] on div "Available 1 of 7 images 1 of 7 images 1 of 7 images 1 of 7 images 1 of 7 images…" at bounding box center [705, 417] width 1410 height 502
